Goal: Obtain resource: Download file/media

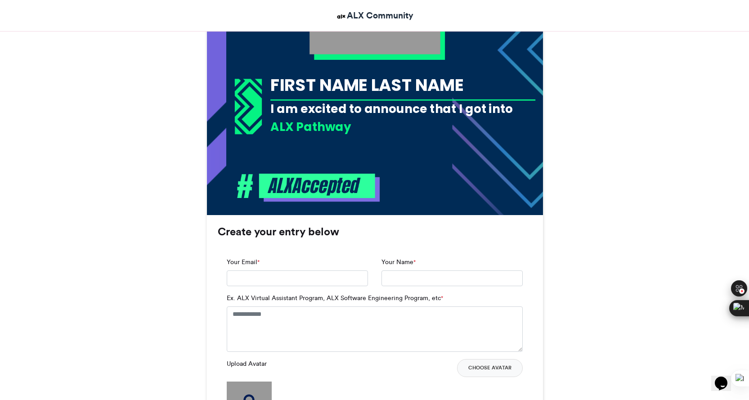
scroll to position [450, 0]
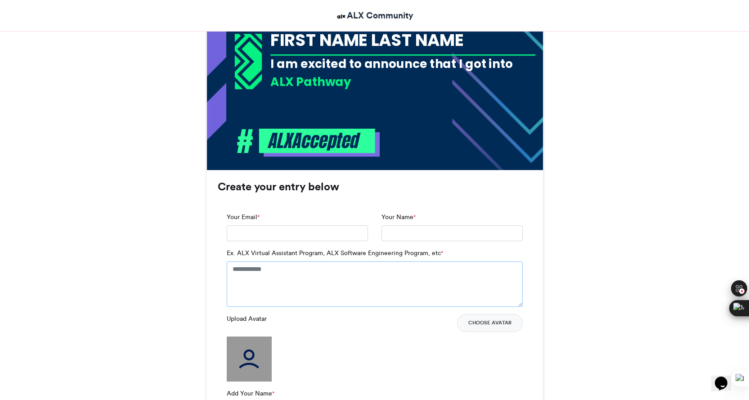
drag, startPoint x: 273, startPoint y: 271, endPoint x: 243, endPoint y: 271, distance: 30.6
click at [243, 271] on textarea "Ex. ALX Virtual Assistant Program, ALX Software Engineering Program, etc *" at bounding box center [375, 283] width 296 height 45
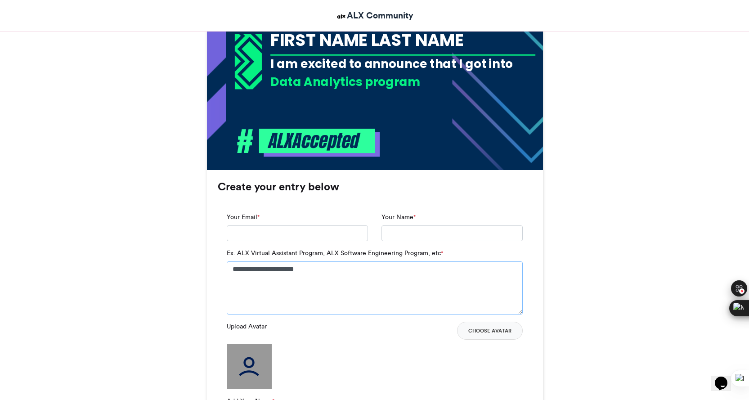
type textarea "**********"
click at [268, 237] on input "Your Email *" at bounding box center [297, 233] width 141 height 16
type input "**********"
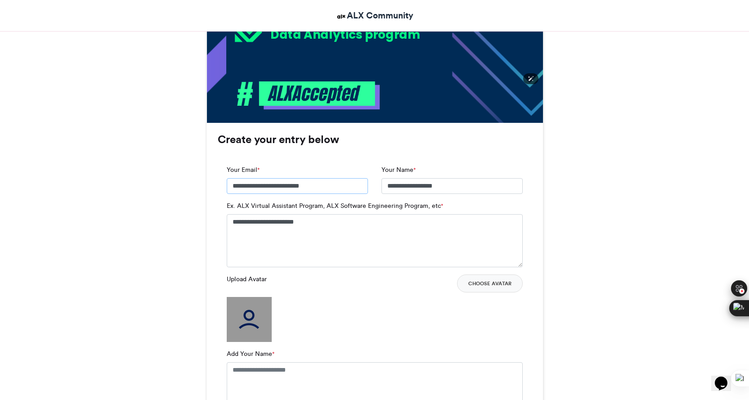
scroll to position [540, 0]
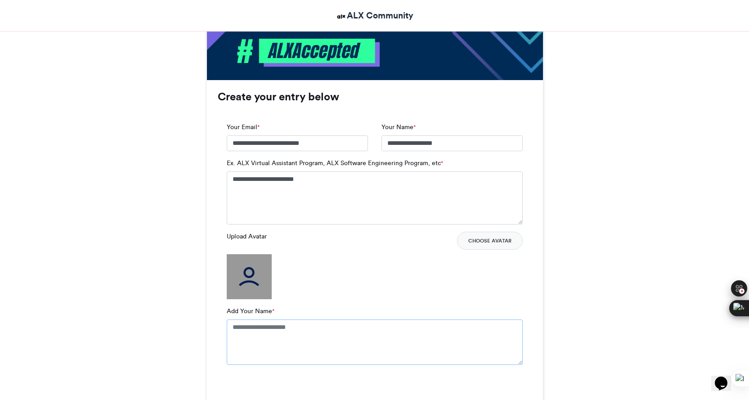
click at [294, 329] on textarea "Add Your Name *" at bounding box center [375, 341] width 296 height 45
type textarea "**********"
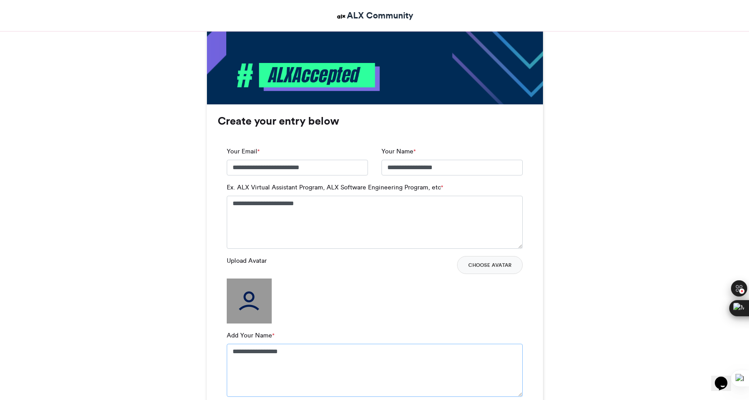
scroll to position [630, 0]
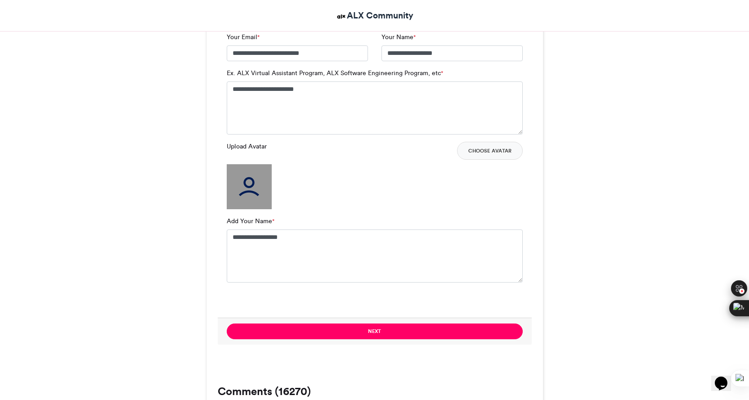
click at [245, 182] on img at bounding box center [249, 186] width 45 height 45
click at [489, 151] on button "Choose Avatar" at bounding box center [490, 151] width 66 height 18
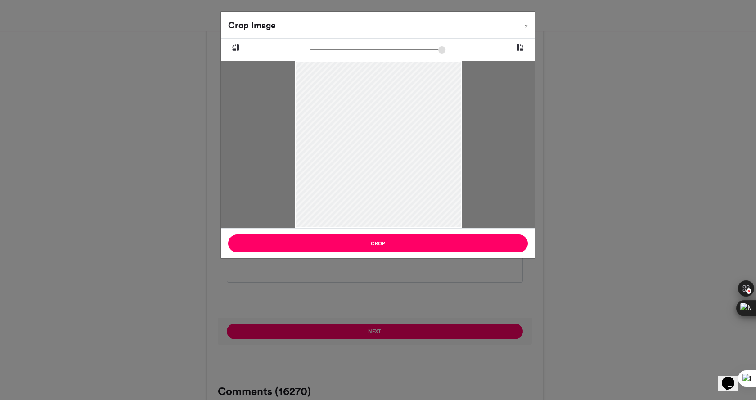
drag, startPoint x: 368, startPoint y: 117, endPoint x: 368, endPoint y: 128, distance: 10.8
click at [368, 128] on div at bounding box center [377, 155] width 167 height 223
click at [528, 27] on button "×" at bounding box center [526, 24] width 18 height 25
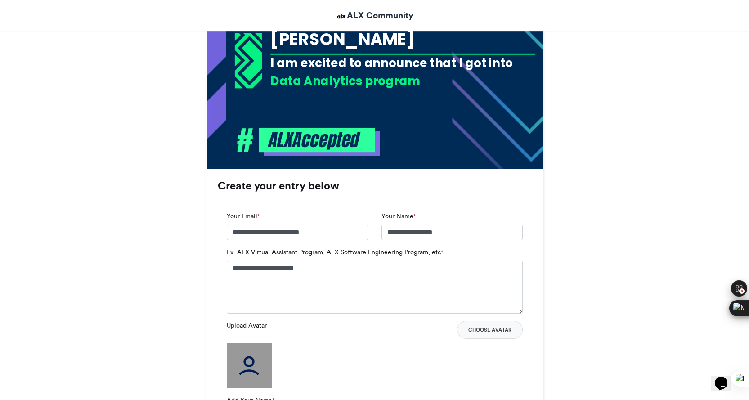
scroll to position [450, 0]
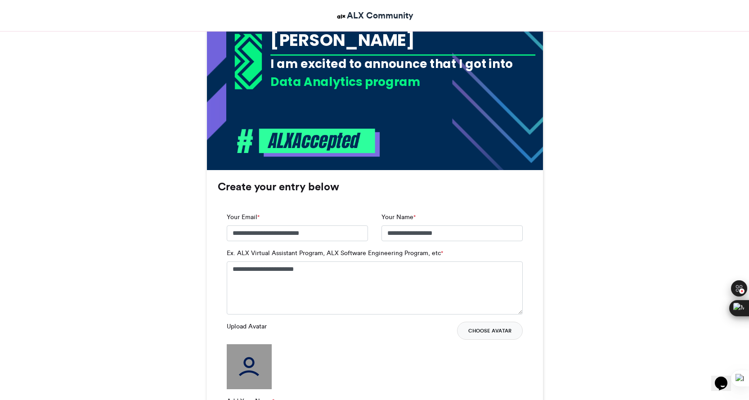
click at [489, 331] on button "Choose Avatar" at bounding box center [490, 331] width 66 height 18
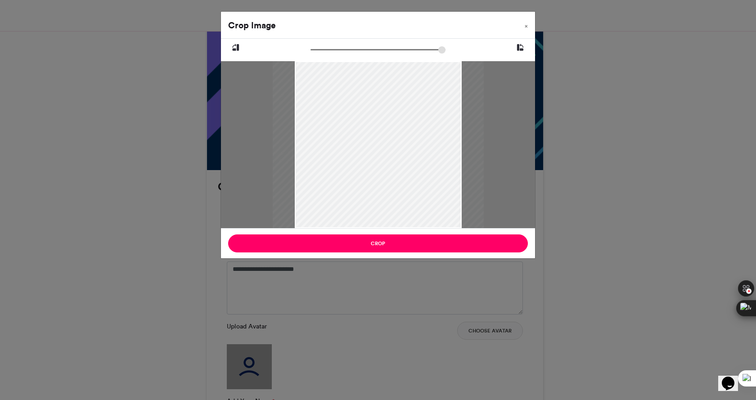
drag, startPoint x: 315, startPoint y: 49, endPoint x: 327, endPoint y: 49, distance: 12.6
click at [327, 49] on input "zoom" at bounding box center [377, 49] width 135 height 9
drag, startPoint x: 348, startPoint y: 132, endPoint x: 342, endPoint y: 179, distance: 46.7
click at [343, 187] on div at bounding box center [373, 199] width 218 height 290
drag, startPoint x: 327, startPoint y: 50, endPoint x: 350, endPoint y: 50, distance: 22.9
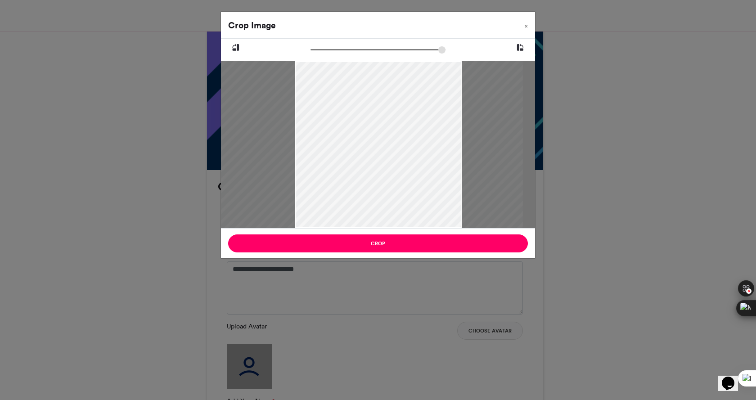
type input "******"
click at [350, 50] on input "zoom" at bounding box center [377, 49] width 135 height 9
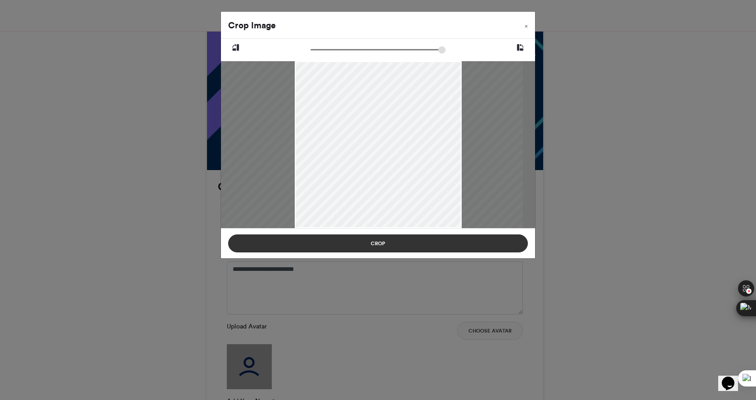
click at [403, 247] on button "Crop" at bounding box center [378, 243] width 300 height 18
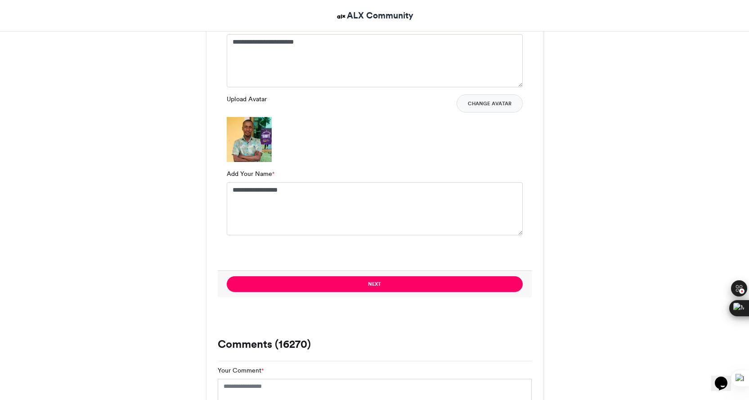
scroll to position [765, 0]
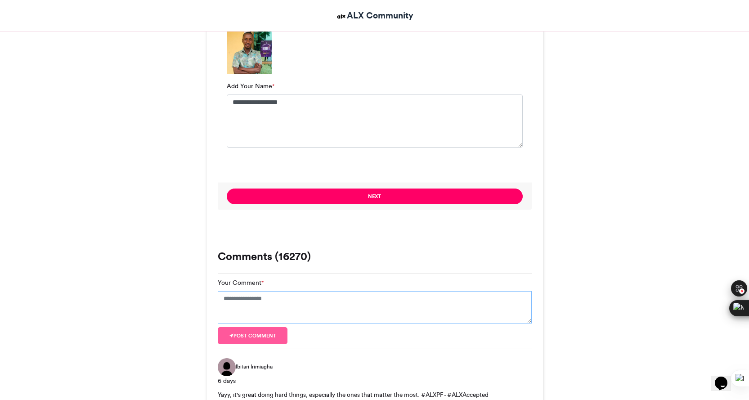
click at [250, 297] on textarea "Your Comment *" at bounding box center [375, 307] width 314 height 32
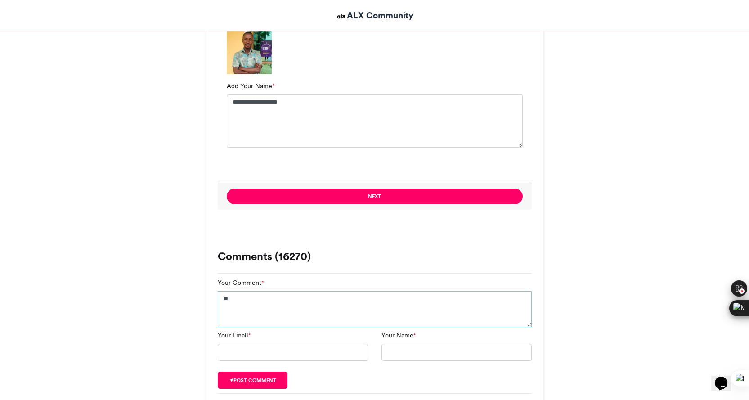
type textarea "*"
type textarea "**********"
click at [279, 354] on input "Your Email *" at bounding box center [293, 352] width 150 height 17
type input "**********"
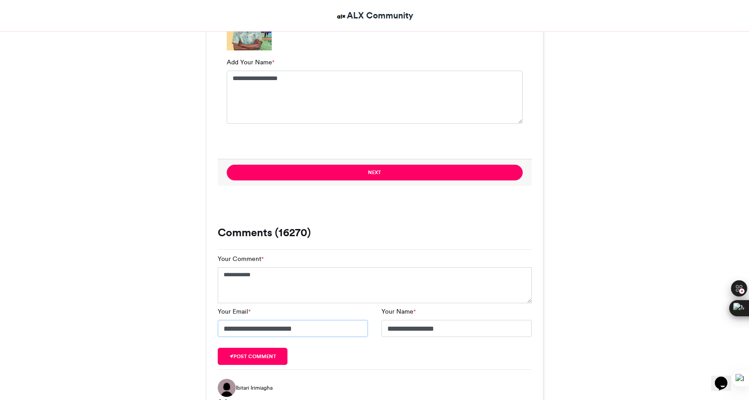
scroll to position [854, 0]
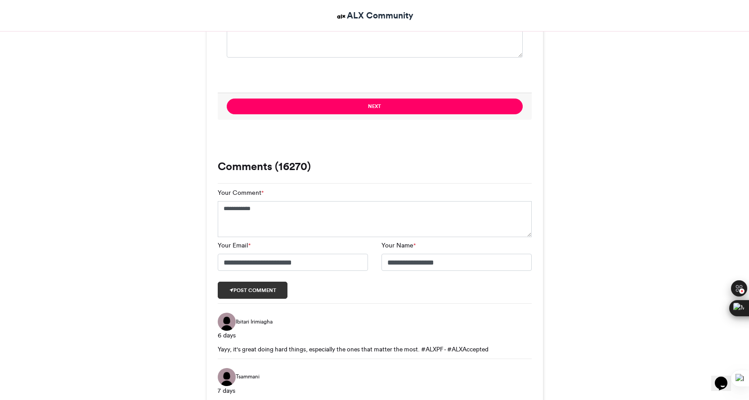
click at [259, 288] on button "Post comment" at bounding box center [253, 290] width 70 height 17
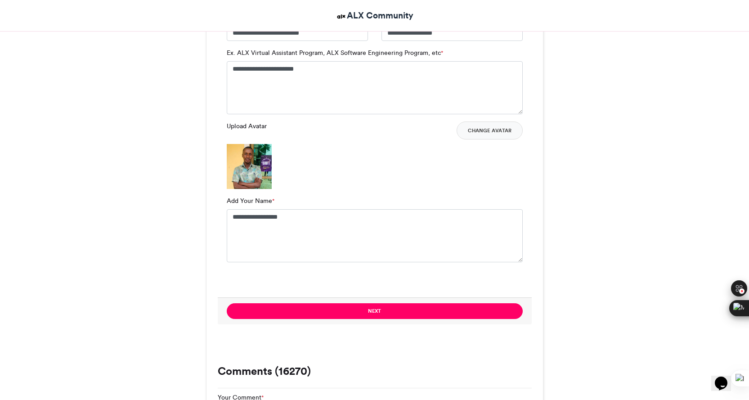
scroll to position [675, 0]
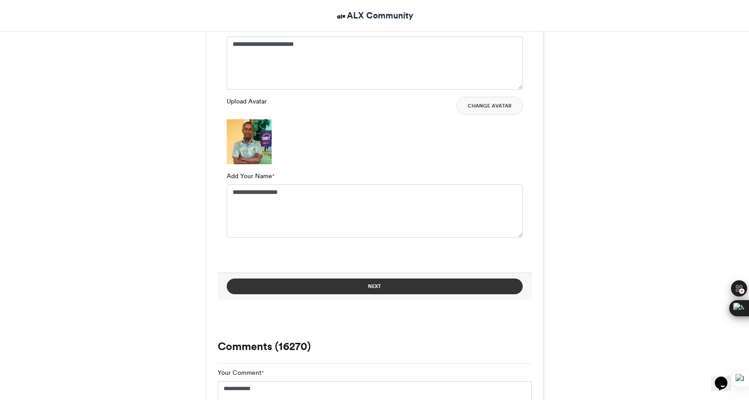
click at [373, 287] on button "Next" at bounding box center [375, 286] width 296 height 16
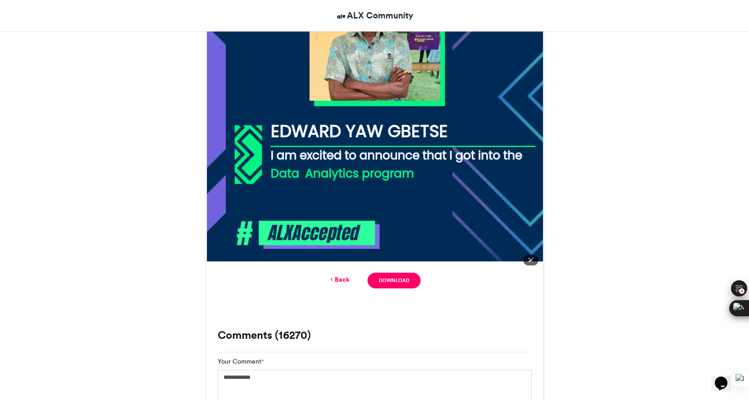
scroll to position [366, 0]
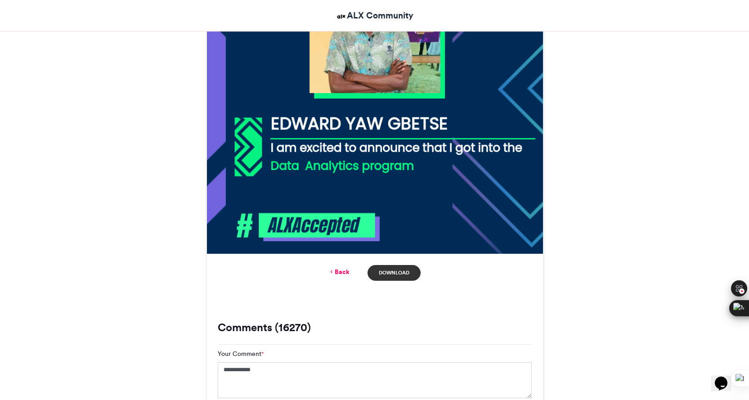
click at [391, 271] on link "Download" at bounding box center [393, 273] width 53 height 16
